Goal: Information Seeking & Learning: Learn about a topic

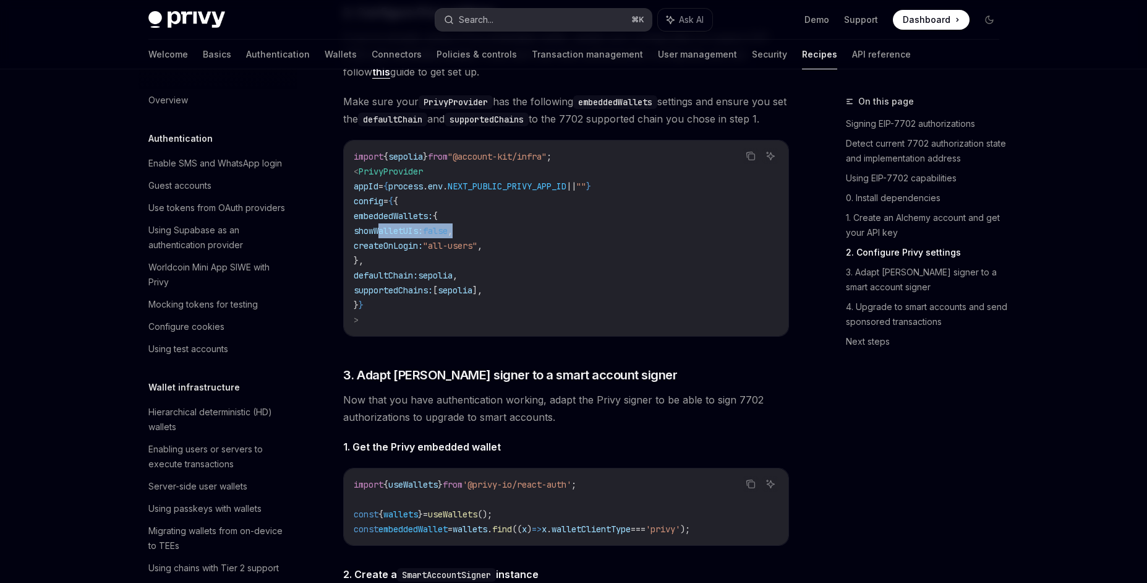
scroll to position [1029, 0]
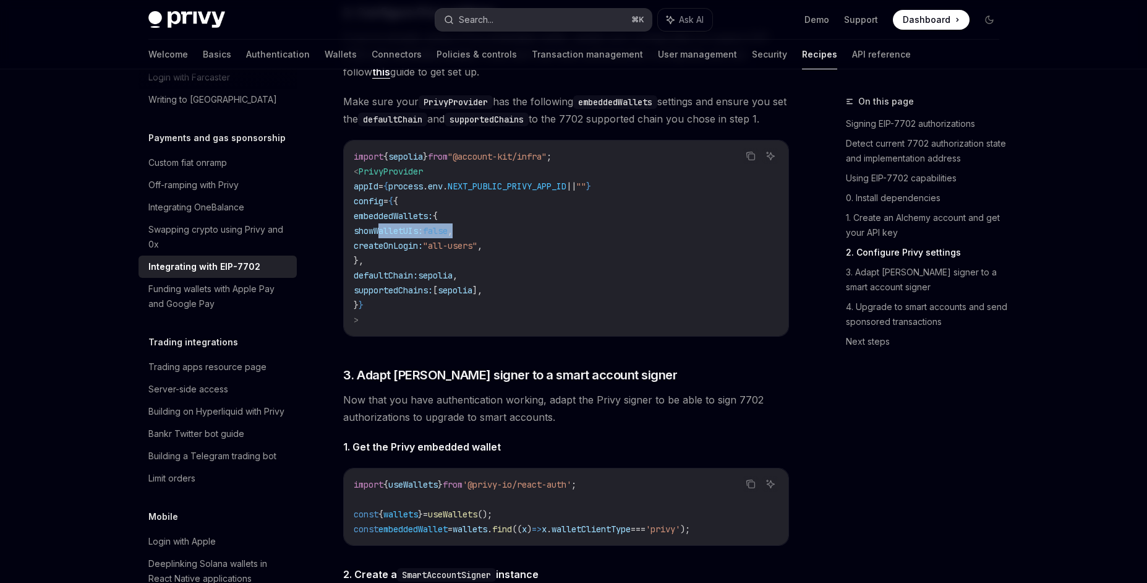
click at [549, 24] on button "Search... ⌘ K" at bounding box center [543, 20] width 216 height 22
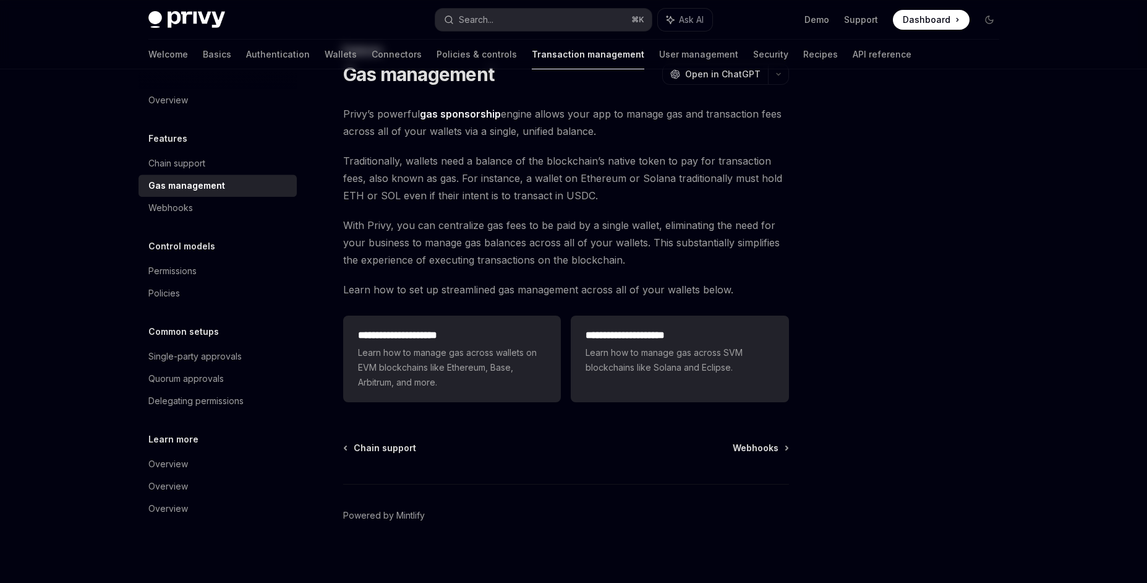
scroll to position [59, 0]
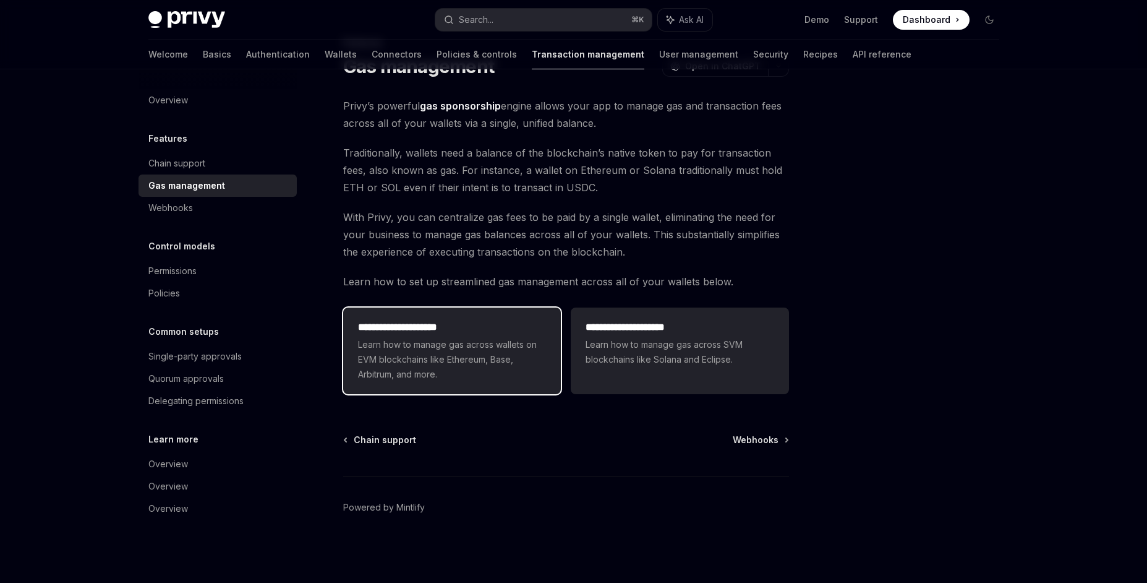
click at [440, 345] on span "Learn how to manage gas across wallets on EVM blockchains like Ethereum, Base, …" at bounding box center [452, 359] width 188 height 45
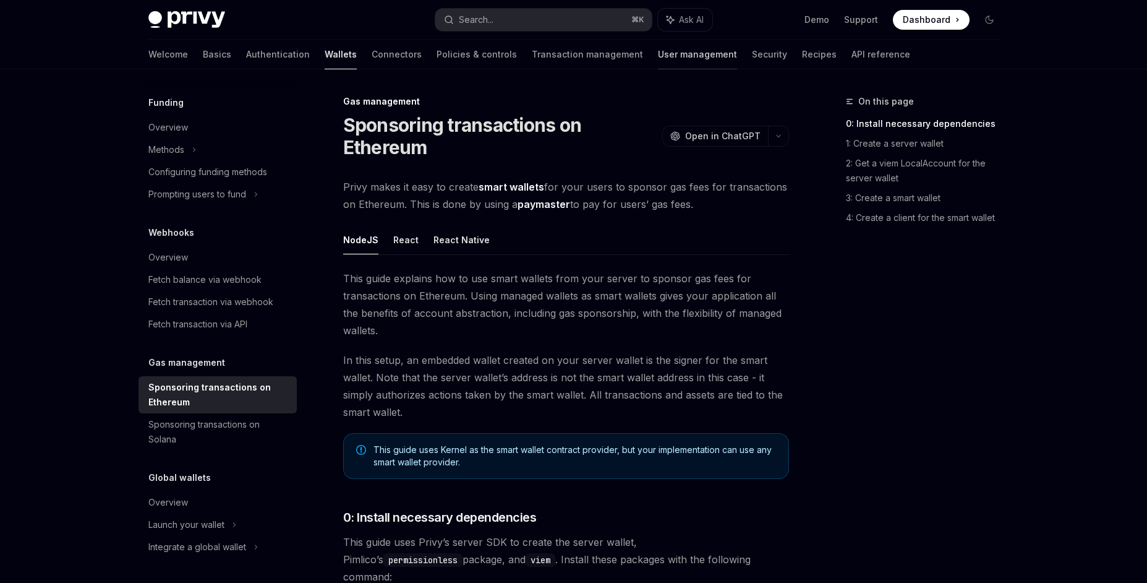
click at [658, 57] on link "User management" at bounding box center [697, 55] width 79 height 30
type textarea "*"
